Goal: Information Seeking & Learning: Understand process/instructions

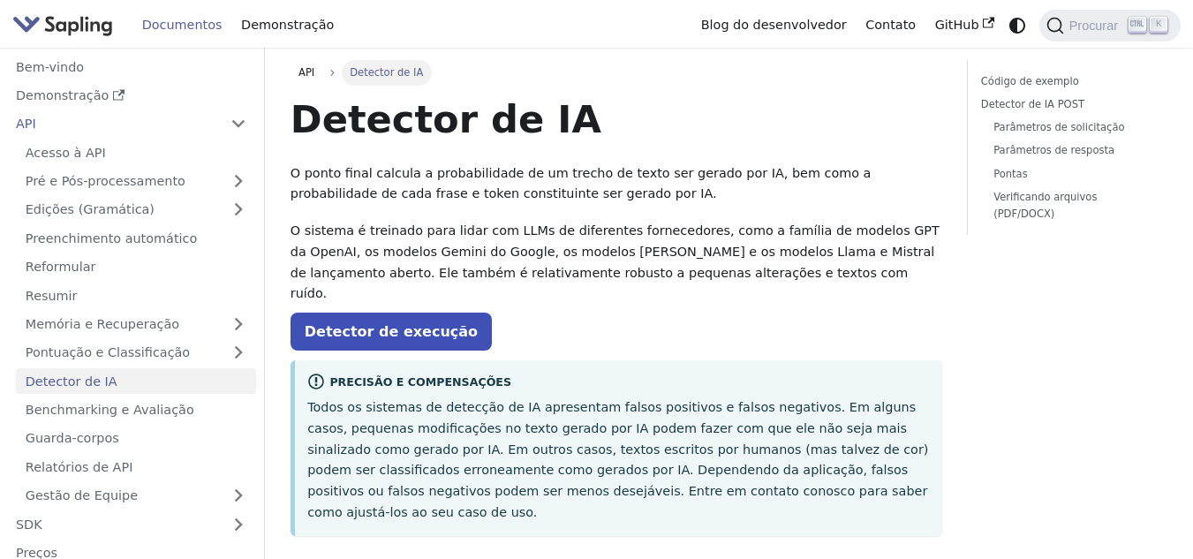
click at [470, 400] on font "Todos os sistemas de detecção de IA apresentam falsos positivos e falsos negati…" at bounding box center [617, 459] width 621 height 119
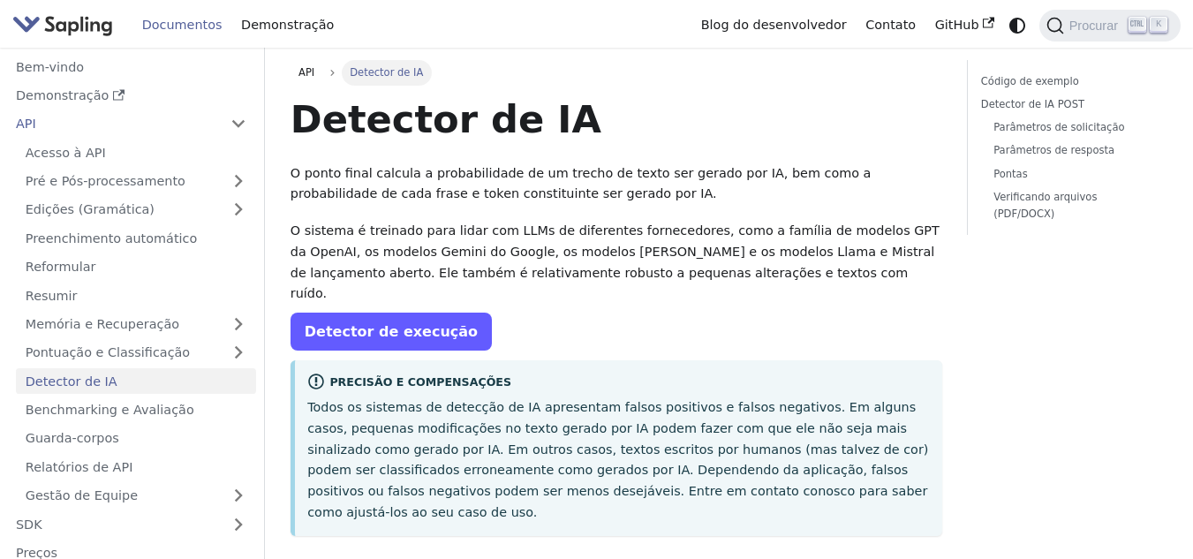
click at [377, 323] on font "Detector de execução" at bounding box center [391, 331] width 173 height 17
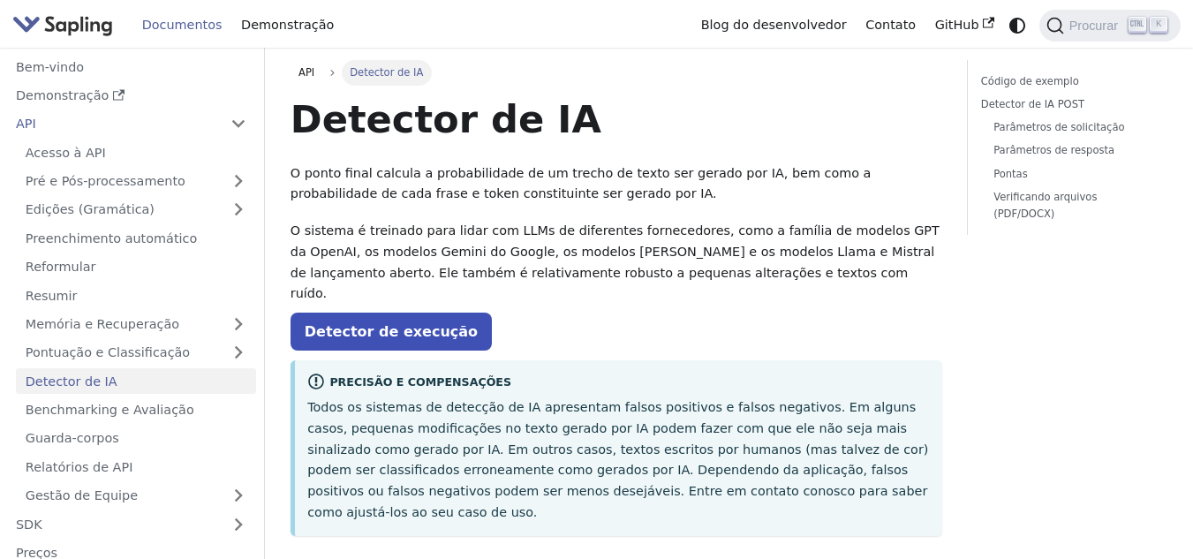
click at [74, 383] on font "Detector de IA" at bounding box center [72, 381] width 92 height 14
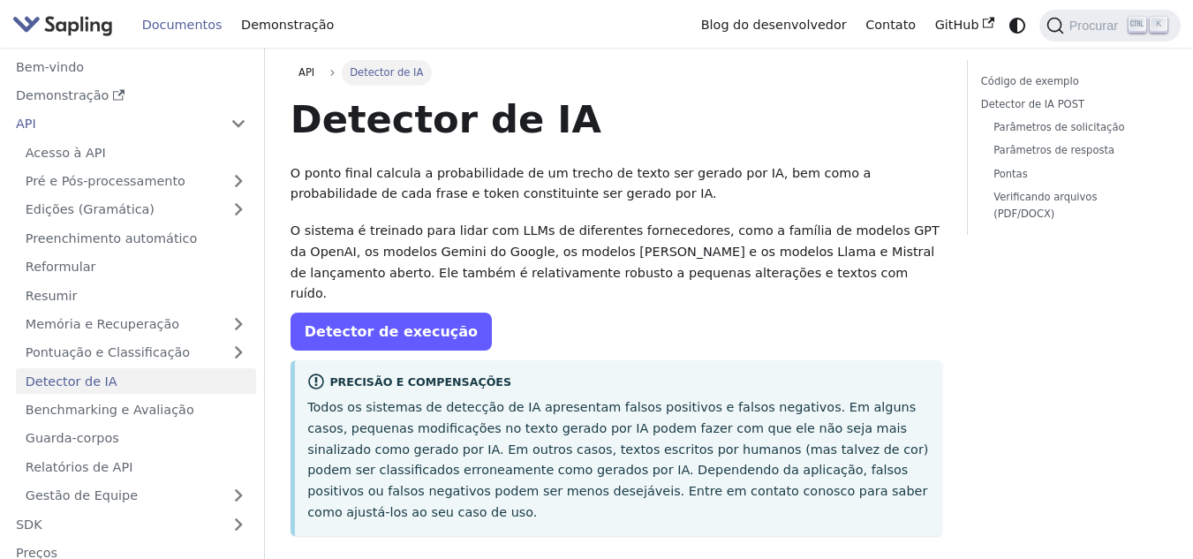
click at [335, 323] on font "Detector de execução" at bounding box center [391, 331] width 173 height 17
